Goal: Information Seeking & Learning: Learn about a topic

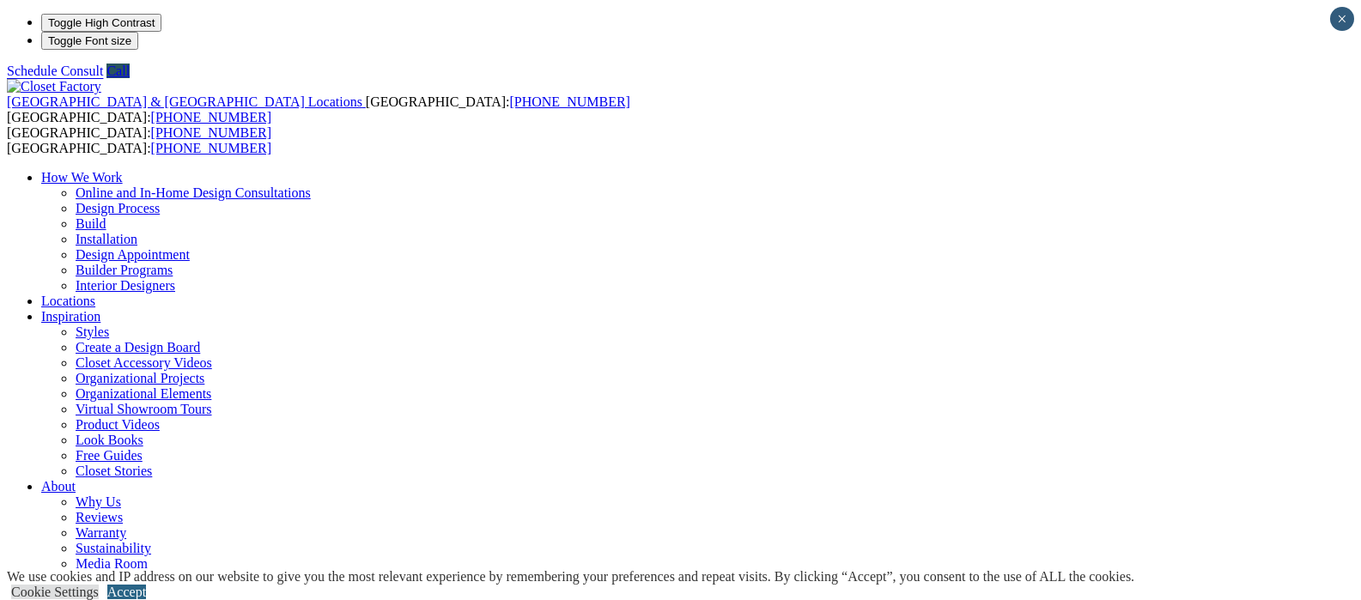
click at [146, 585] on link "Accept" at bounding box center [126, 592] width 39 height 15
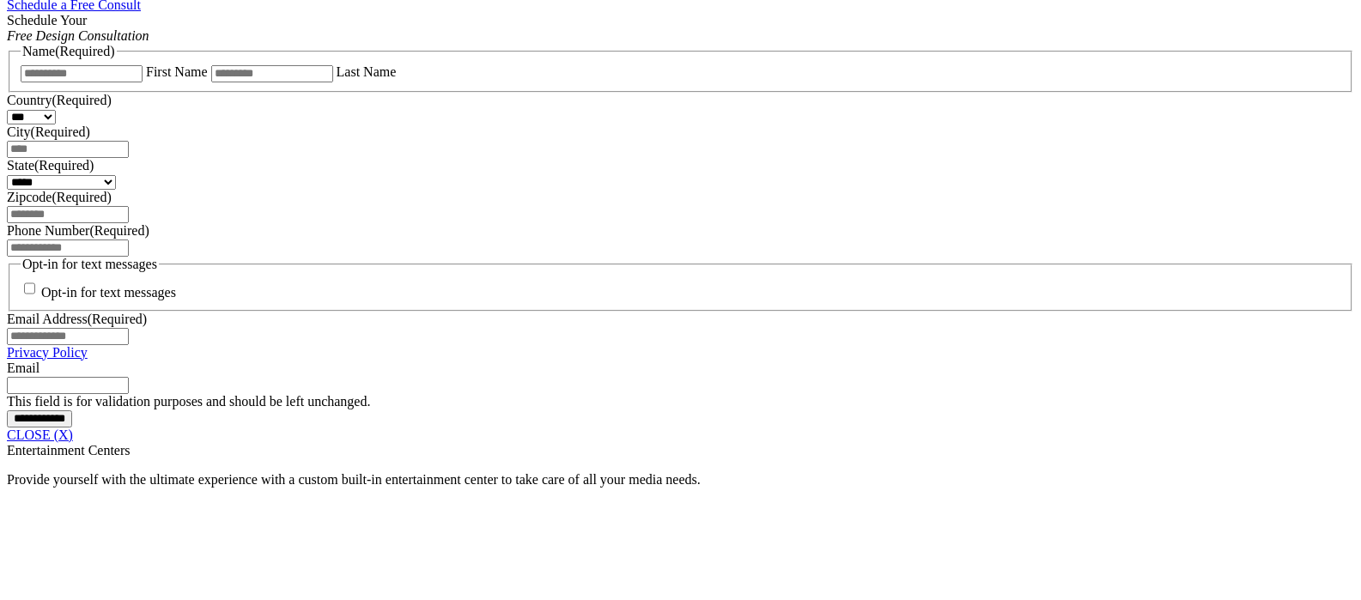
scroll to position [1179, 0]
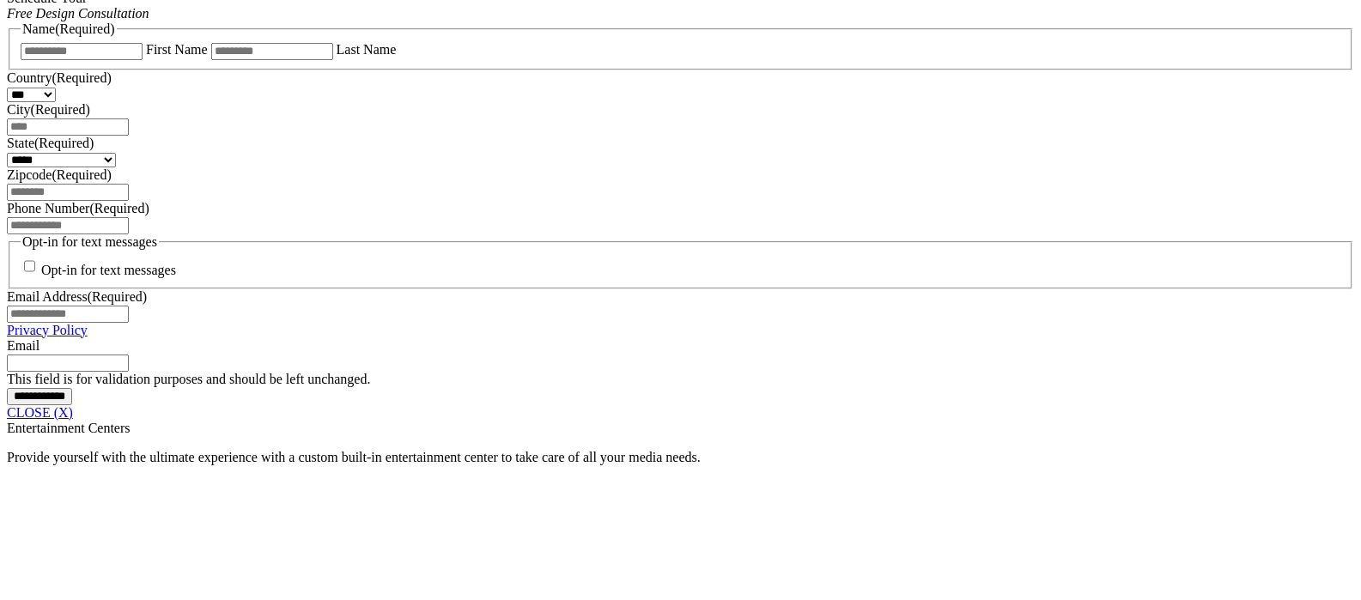
click at [73, 420] on link "CLOSE (X)" at bounding box center [40, 412] width 66 height 15
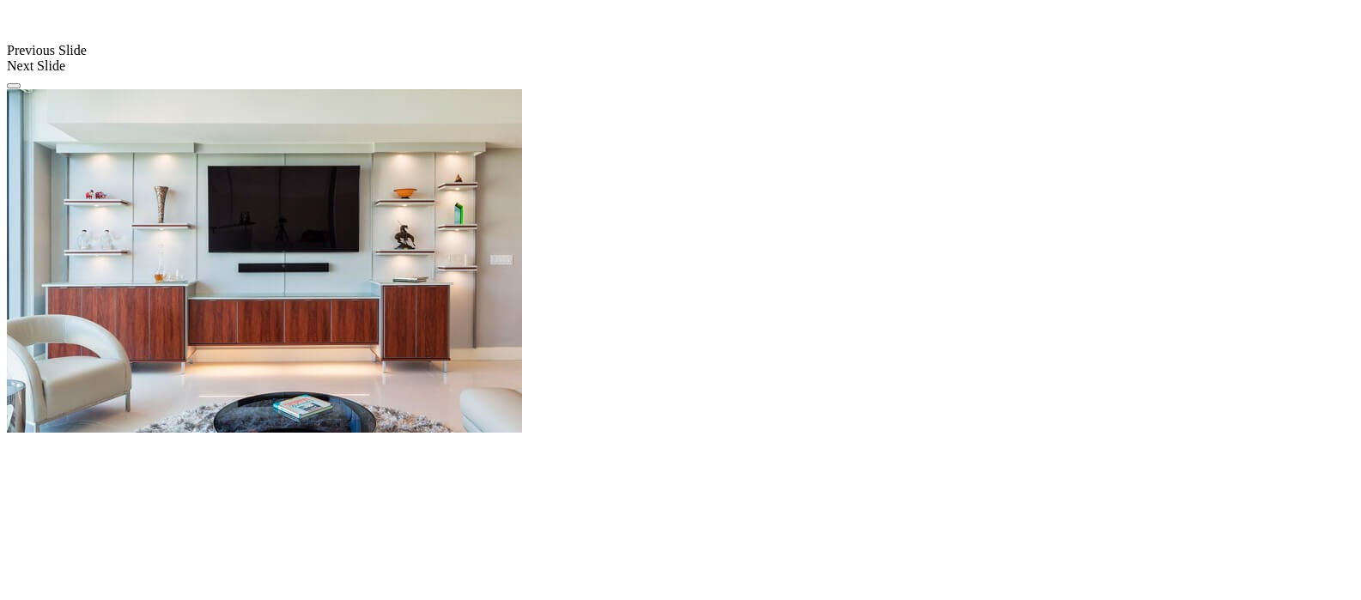
scroll to position [1397, 0]
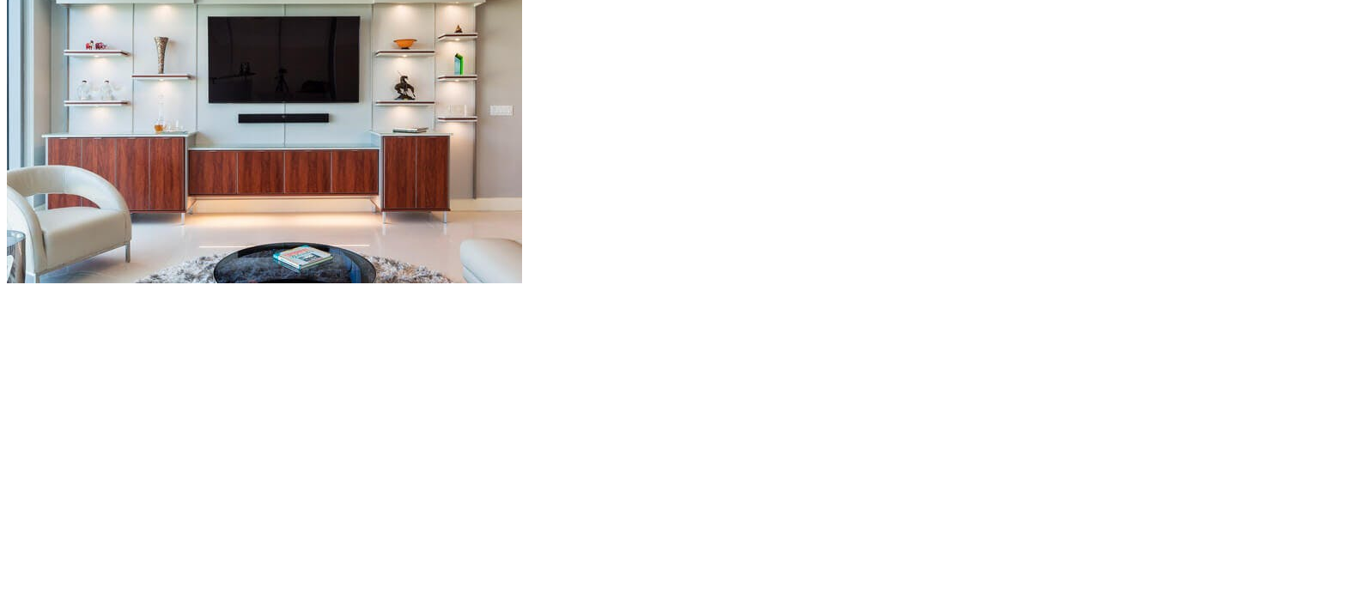
scroll to position [1649, 0]
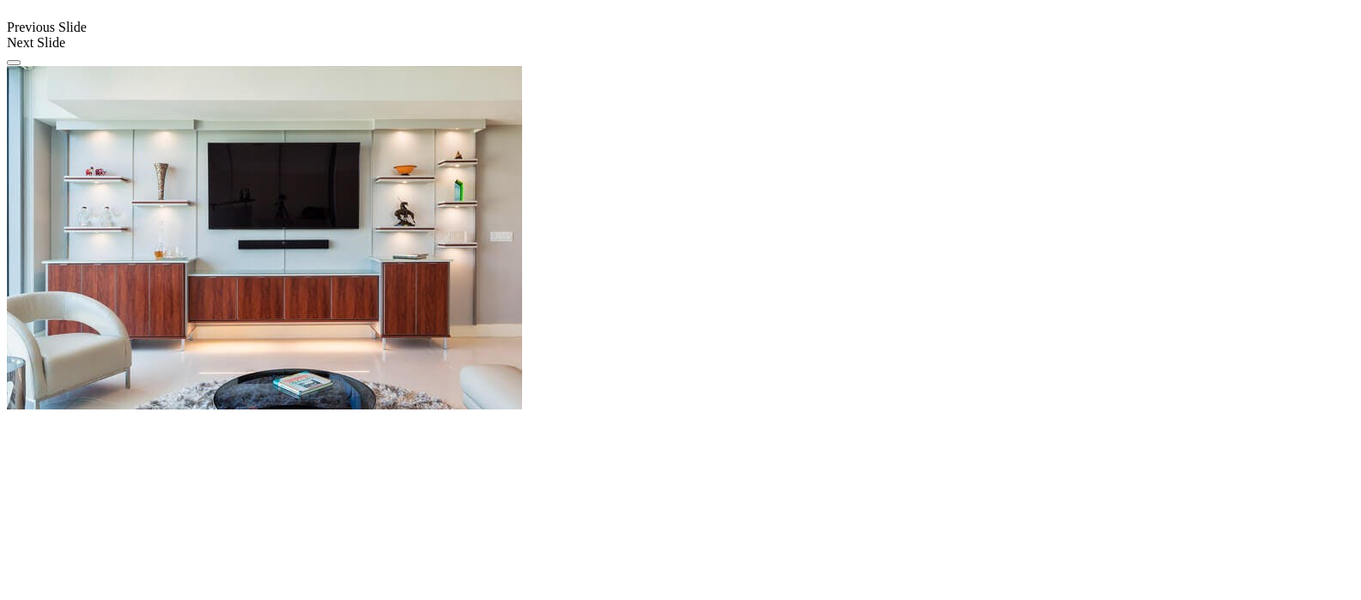
scroll to position [1397, 0]
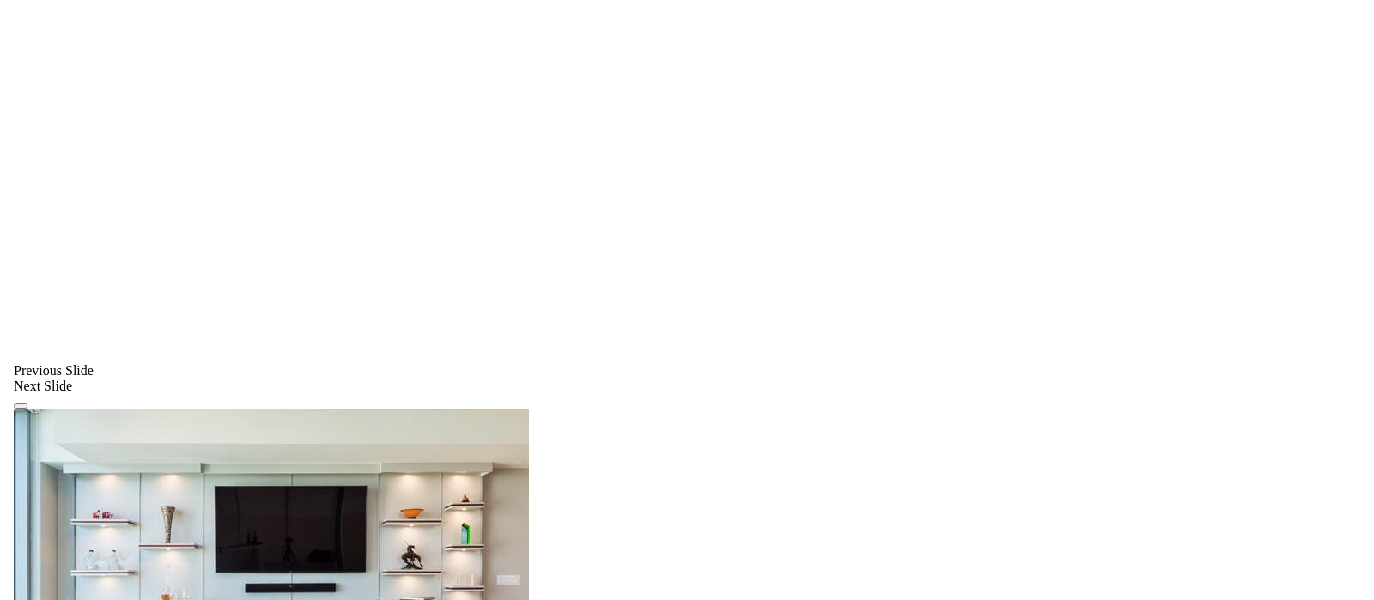
scroll to position [1203, 0]
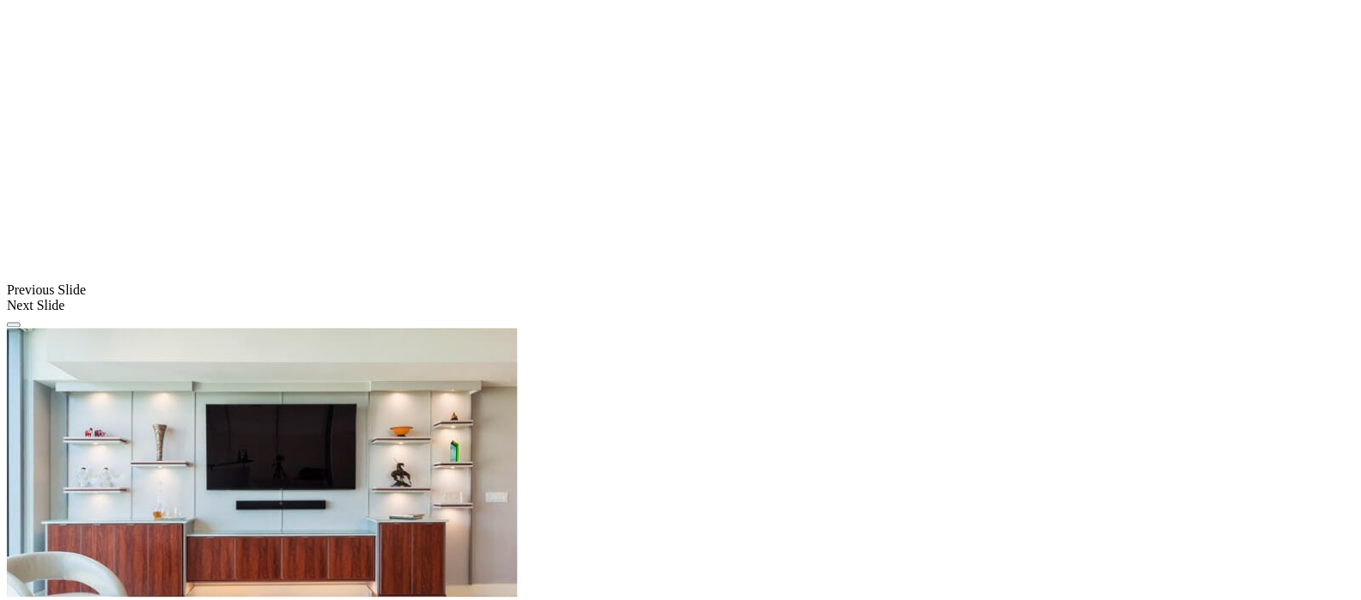
scroll to position [1587, 0]
